Goal: Answer question/provide support: Share knowledge or assist other users

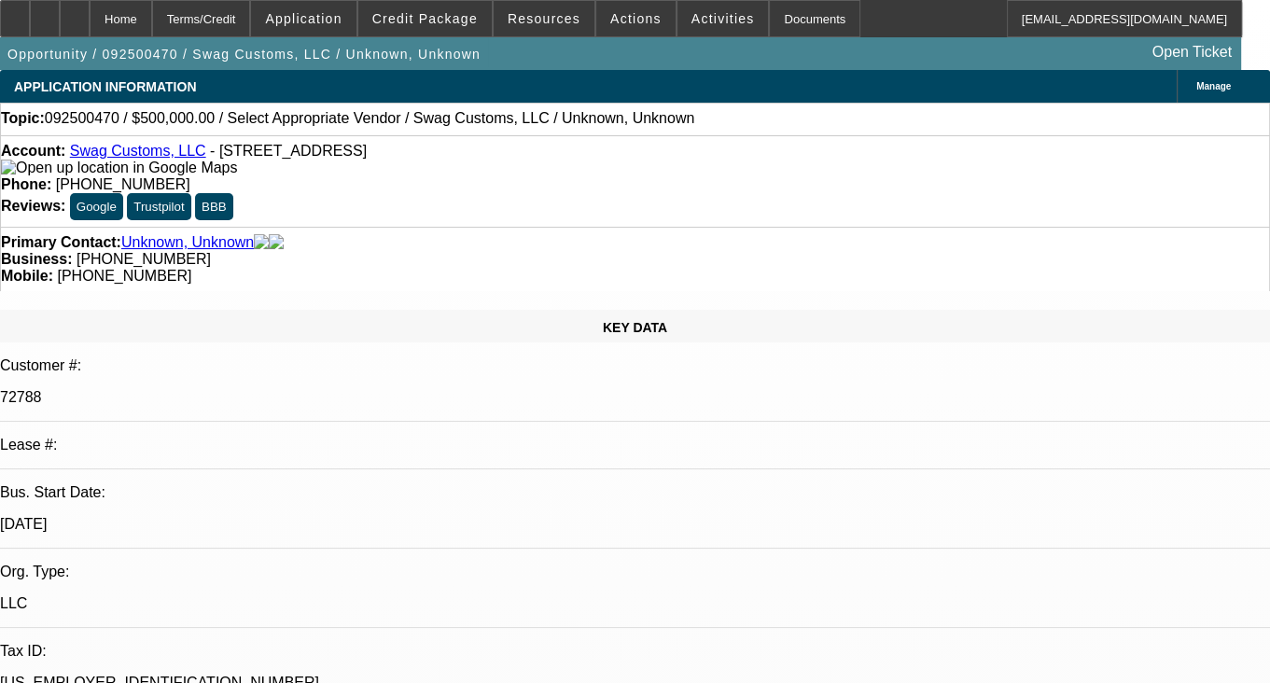
select select "0"
select select "2"
select select "0.1"
select select "1"
select select "2"
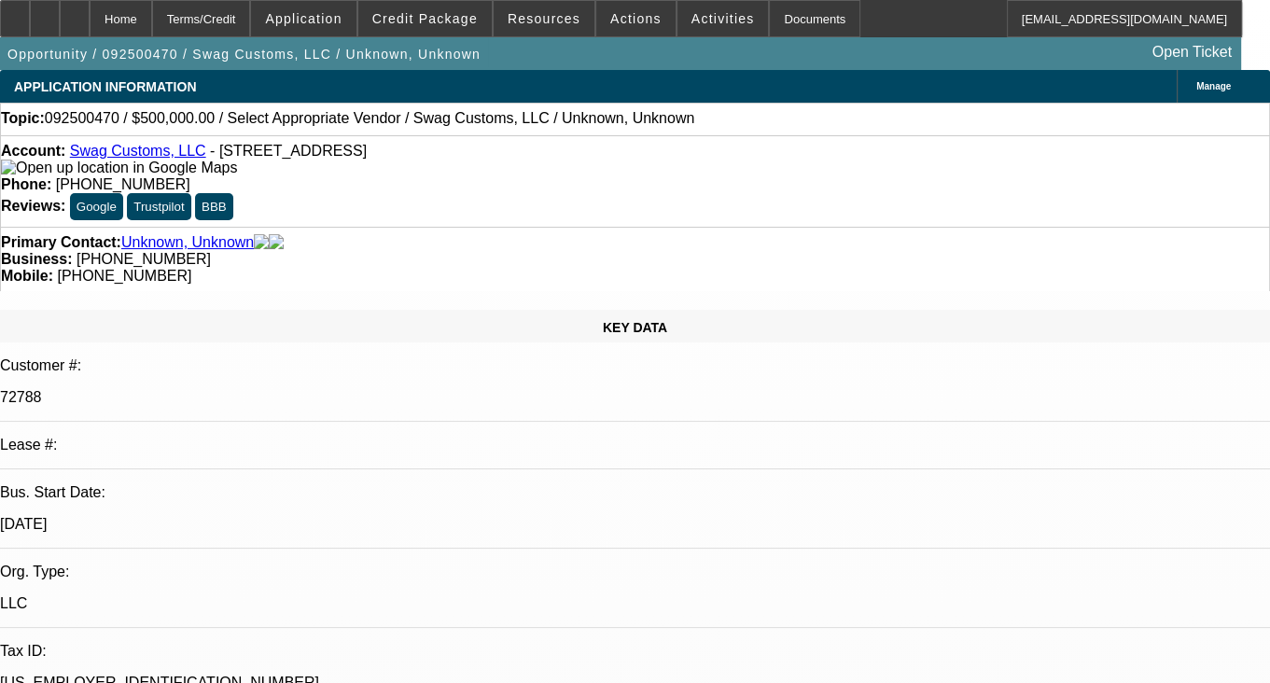
select select "4"
radio input "true"
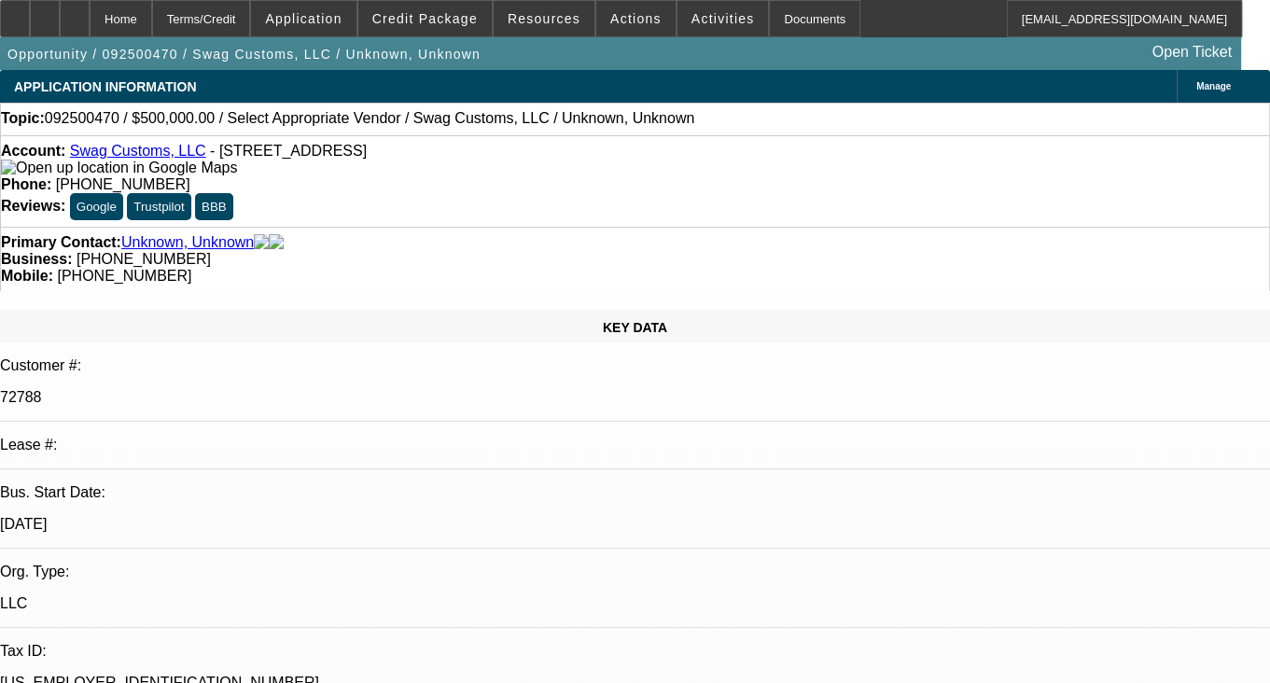
radio input "true"
paste textarea "-01 REWRITTEN INTO NEW LEASE, ALL 18 PMTS WERE MADE LATE -02 EARLY PAID OFF 7 L…"
type textarea "-01 REWRITTEN INTO NEW LEASE, ALL 18 PMTS WERE MADE LATE -02 EARLY PAID OFF 7 L…"
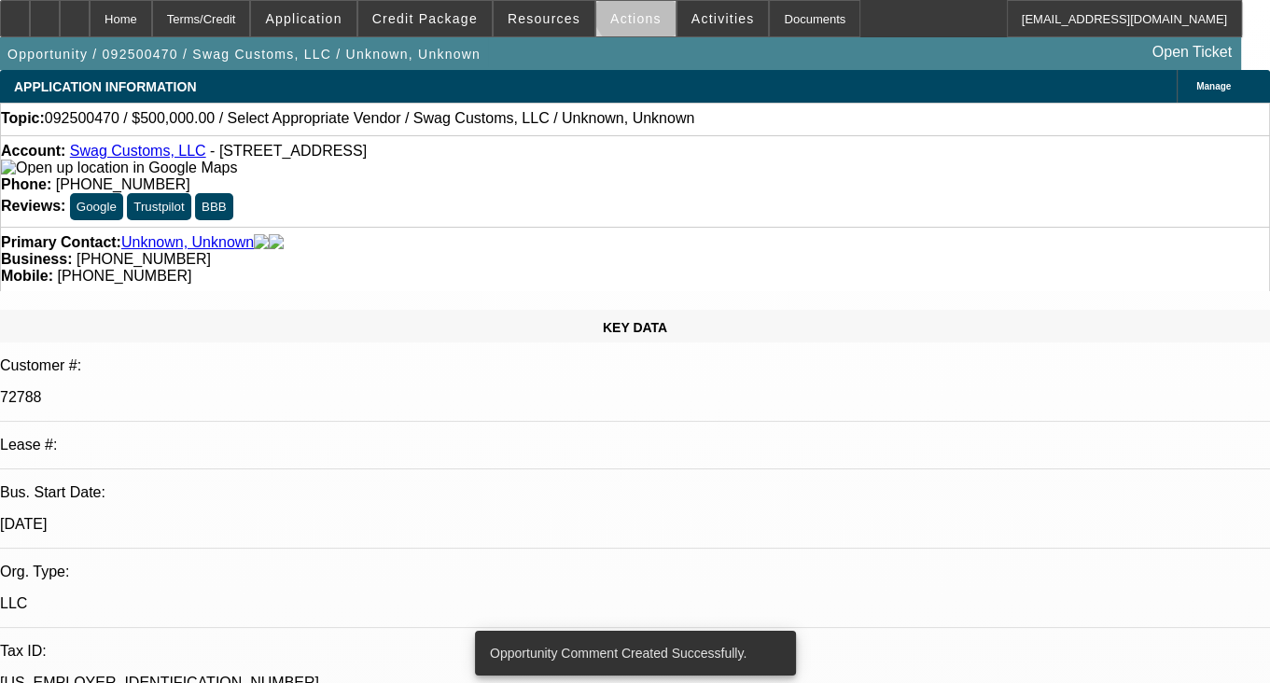
click at [642, 3] on span at bounding box center [635, 18] width 79 height 45
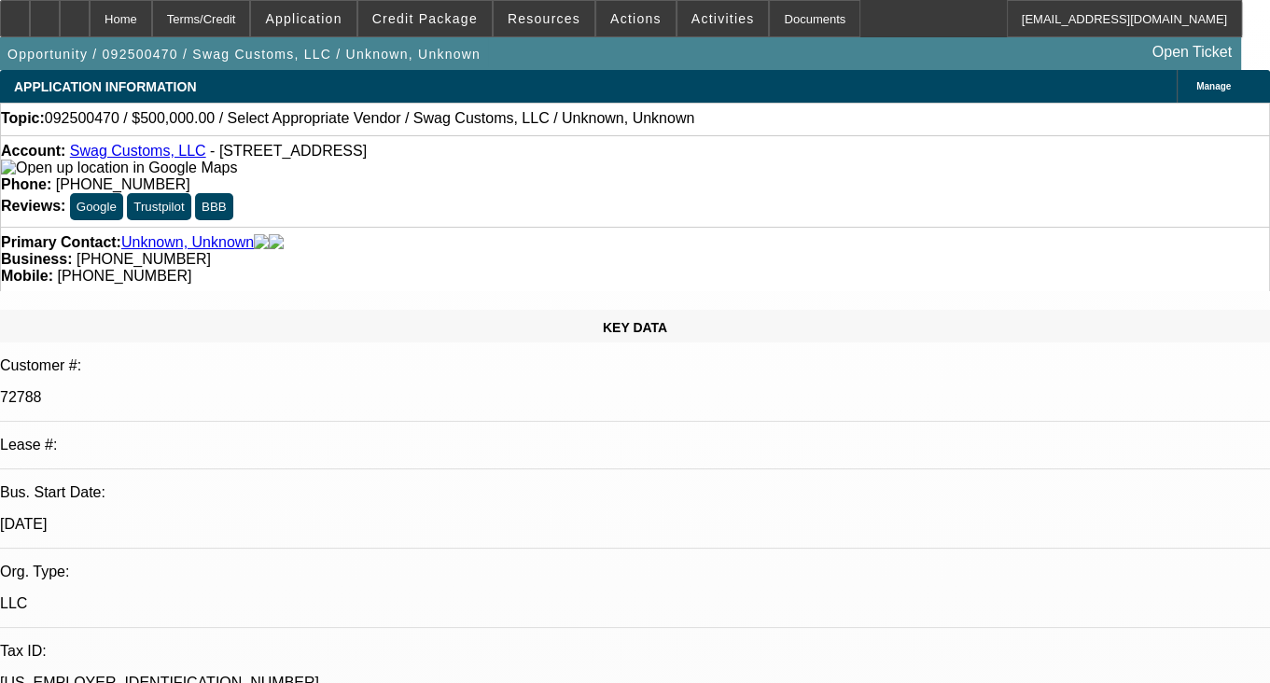
select select "0"
select select "2"
select select "0.1"
select select "1"
select select "2"
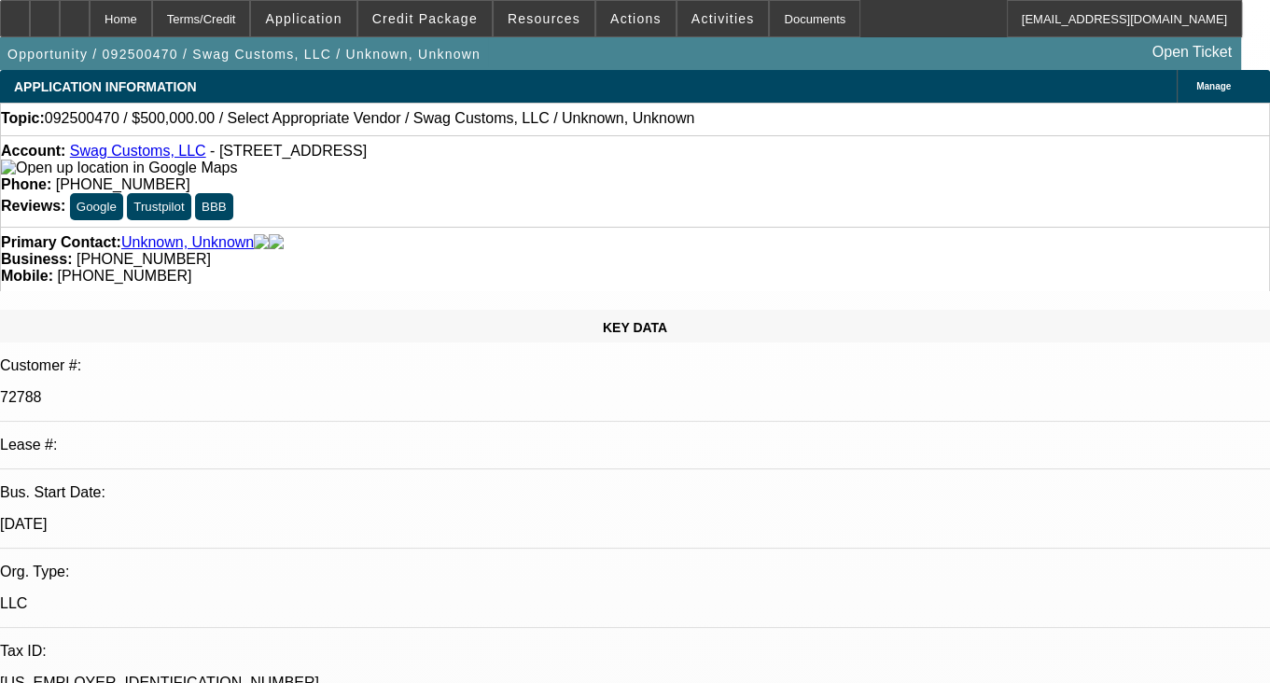
select select "4"
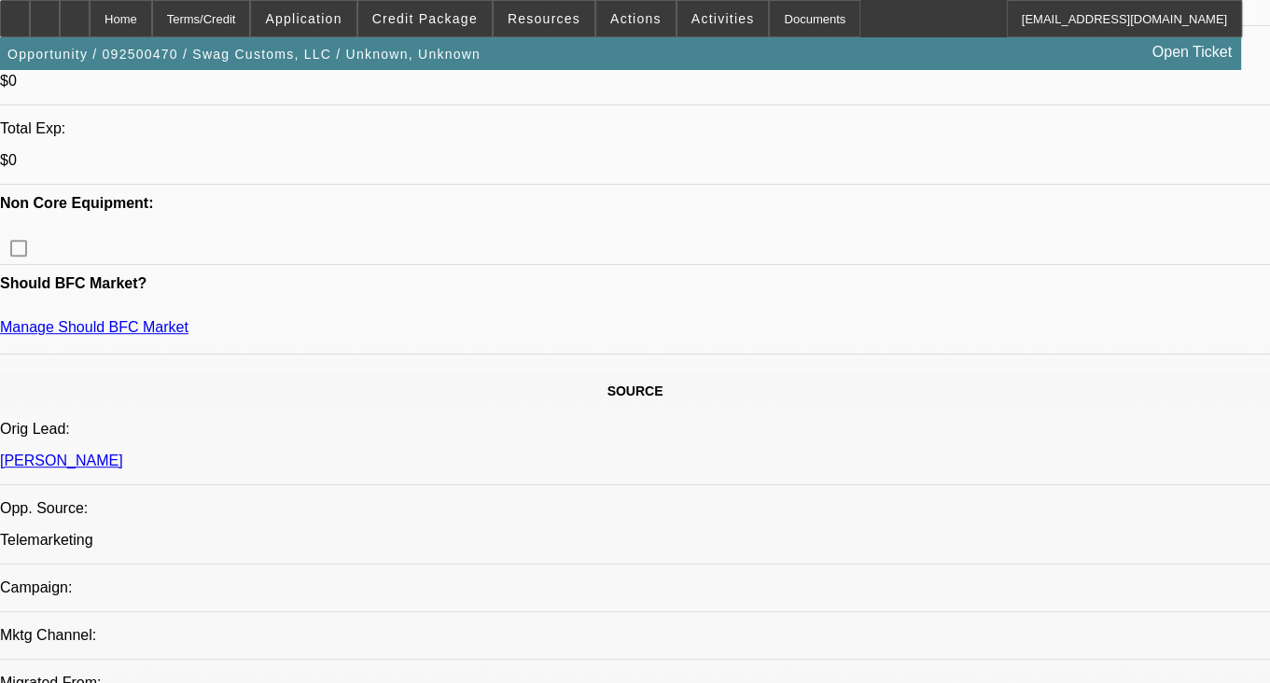
scroll to position [933, 0]
